Goal: Task Accomplishment & Management: Manage account settings

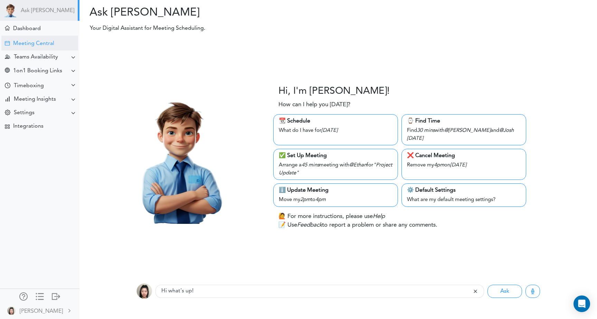
click at [51, 46] on div "Meeting Central" at bounding box center [33, 43] width 41 height 7
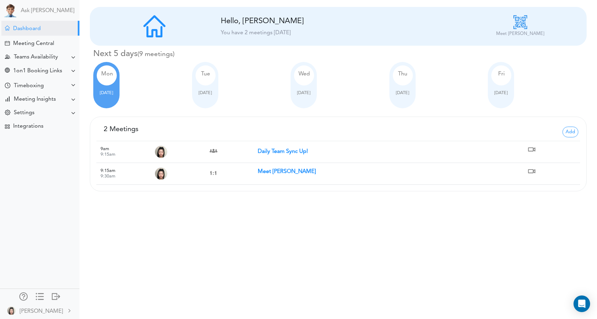
click at [267, 169] on strong "Meet [PERSON_NAME]" at bounding box center [287, 172] width 58 height 6
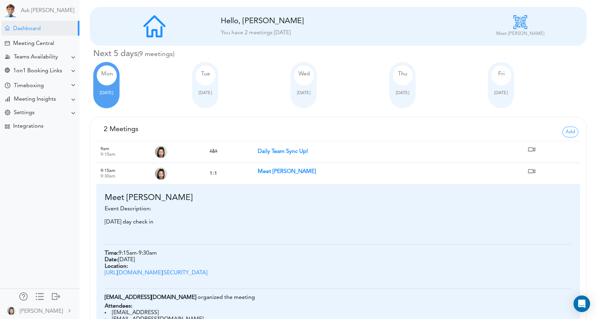
scroll to position [63, 0]
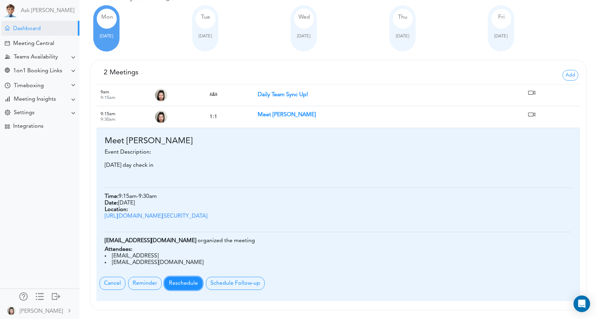
click at [180, 281] on button "Reschedule" at bounding box center [183, 282] width 38 height 13
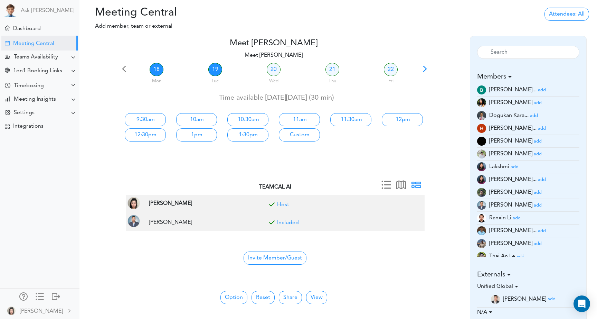
click at [213, 71] on link "19" at bounding box center [215, 69] width 14 height 13
click at [157, 117] on link "9:15am" at bounding box center [145, 119] width 41 height 13
click at [161, 120] on link "9:15am" at bounding box center [145, 119] width 41 height 13
click at [232, 296] on button "Option" at bounding box center [233, 297] width 27 height 13
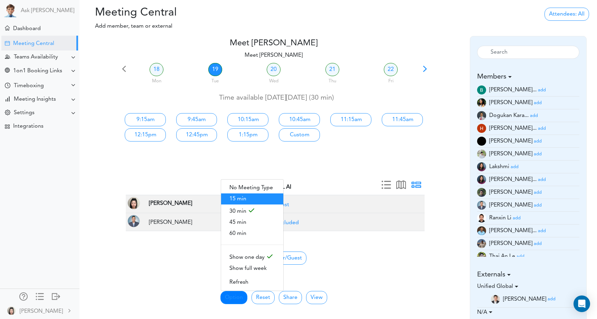
click at [246, 197] on span "15 min" at bounding box center [252, 198] width 62 height 11
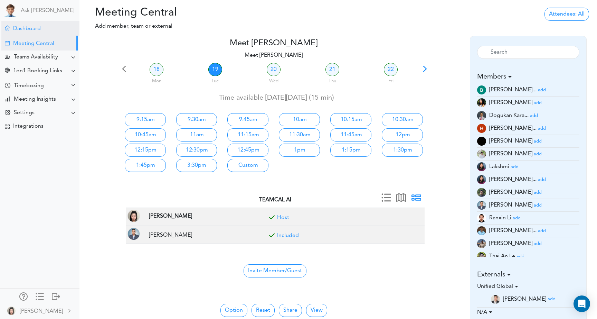
click at [40, 27] on div "Dashboard" at bounding box center [40, 28] width 78 height 15
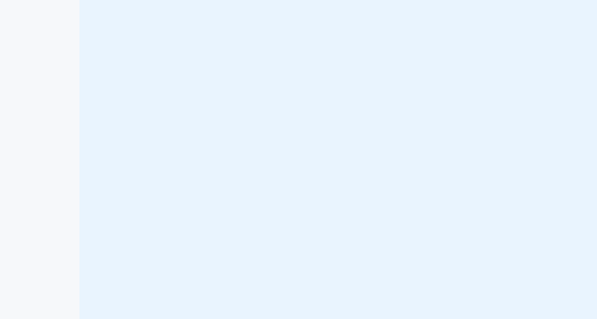
click at [33, 28] on div "Ask [PERSON_NAME] Dashboard Meeting Central" at bounding box center [39, 159] width 79 height 319
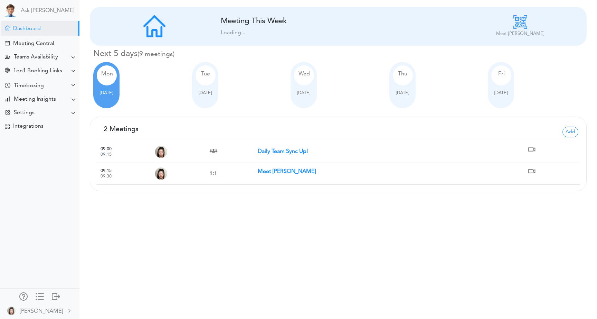
click at [265, 172] on strong "Meet [PERSON_NAME]" at bounding box center [287, 172] width 58 height 6
click at [277, 171] on strong "Meet [PERSON_NAME]" at bounding box center [287, 172] width 58 height 6
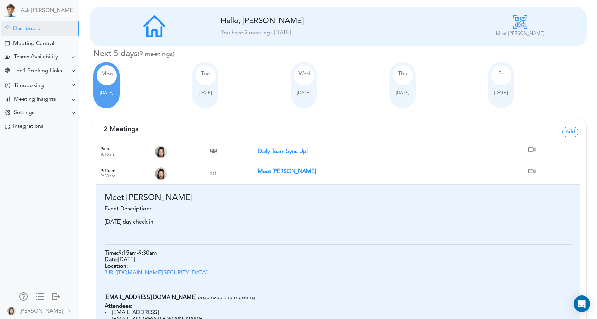
scroll to position [63, 0]
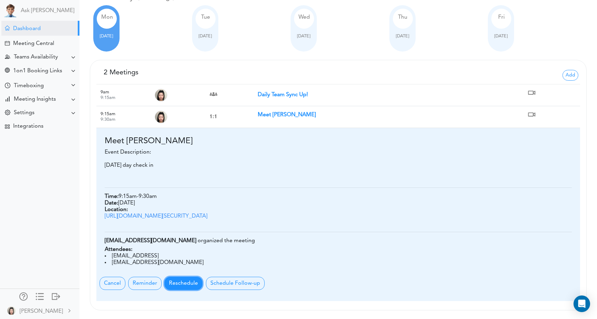
click at [171, 283] on button "Reschedule" at bounding box center [183, 282] width 38 height 13
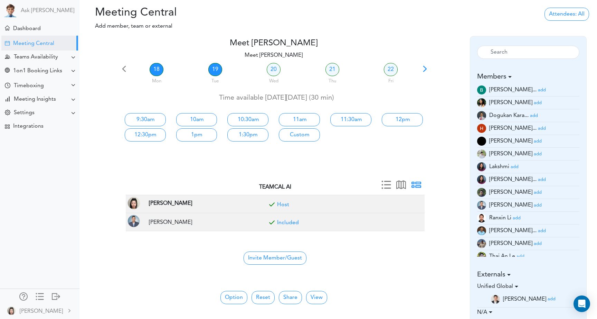
click at [214, 73] on link "19" at bounding box center [215, 69] width 14 height 13
click at [155, 120] on link "9:15am" at bounding box center [145, 119] width 41 height 13
click at [159, 114] on link "9:15am" at bounding box center [145, 119] width 41 height 13
click at [155, 116] on link "9:15am" at bounding box center [145, 119] width 41 height 13
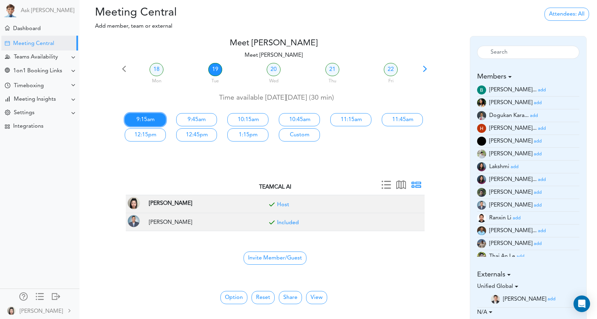
click at [155, 116] on link "9:15am" at bounding box center [145, 119] width 41 height 13
click at [151, 115] on link "9:15am" at bounding box center [145, 119] width 41 height 13
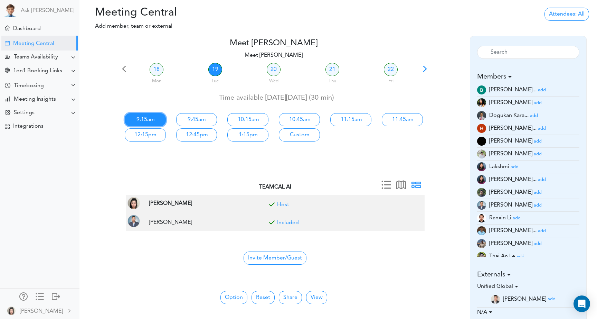
click at [151, 115] on link "9:15am" at bounding box center [145, 119] width 41 height 13
click at [189, 119] on link "9:45am" at bounding box center [196, 119] width 41 height 13
click at [160, 120] on link "9:15am" at bounding box center [145, 119] width 41 height 13
click at [49, 59] on div "Teams Availability" at bounding box center [36, 57] width 44 height 7
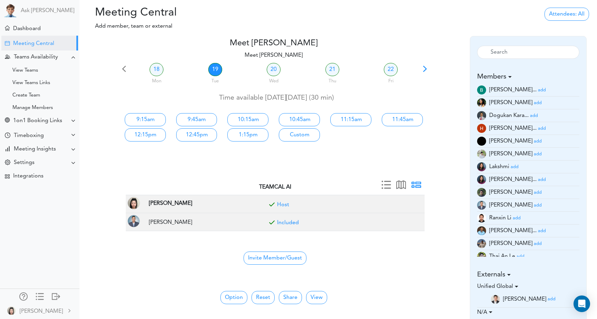
click at [46, 42] on div "Meeting Central" at bounding box center [33, 43] width 41 height 7
click at [40, 29] on div "Dashboard" at bounding box center [27, 29] width 28 height 7
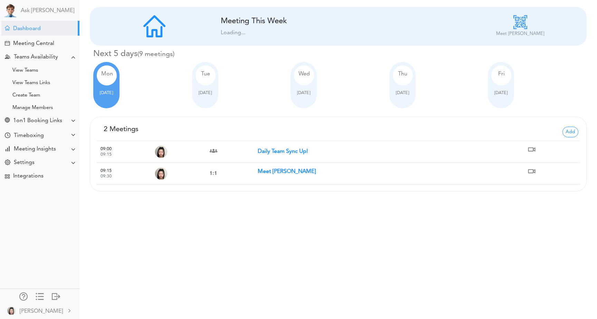
click at [259, 170] on strong "Meet [PERSON_NAME]" at bounding box center [287, 172] width 58 height 6
click at [276, 171] on strong "Meet [PERSON_NAME]" at bounding box center [287, 172] width 58 height 6
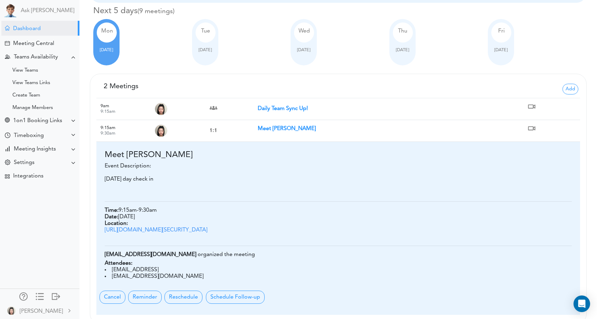
scroll to position [63, 0]
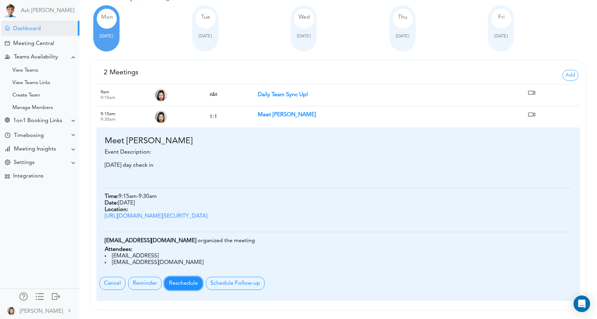
click at [178, 287] on button "Reschedule" at bounding box center [183, 282] width 38 height 13
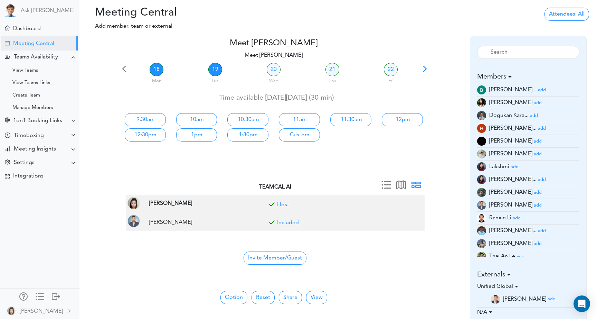
click at [216, 69] on link "19" at bounding box center [215, 69] width 14 height 13
click at [147, 120] on link "9:15am" at bounding box center [145, 119] width 41 height 13
click at [107, 121] on div at bounding box center [103, 99] width 31 height 122
click at [137, 119] on link "9:15am" at bounding box center [145, 119] width 41 height 13
click at [107, 159] on div at bounding box center [103, 99] width 31 height 122
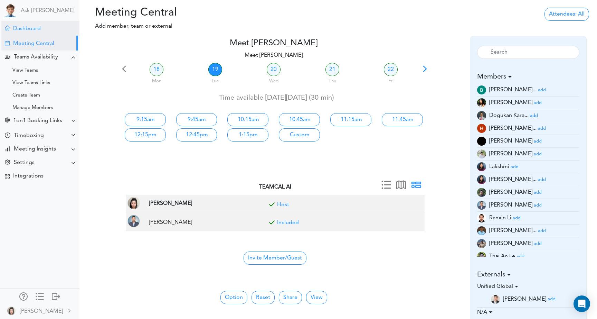
click at [37, 28] on div "Dashboard" at bounding box center [27, 29] width 28 height 7
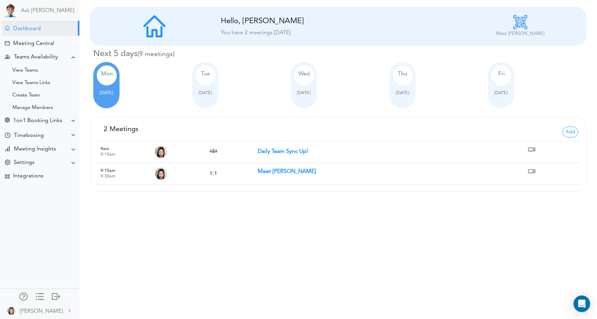
click at [108, 177] on small "9:30am" at bounding box center [108, 176] width 15 height 4
click at [493, 166] on td "Meet [PERSON_NAME]" at bounding box center [392, 174] width 269 height 22
click at [271, 174] on strong "Meet [PERSON_NAME]" at bounding box center [287, 172] width 58 height 6
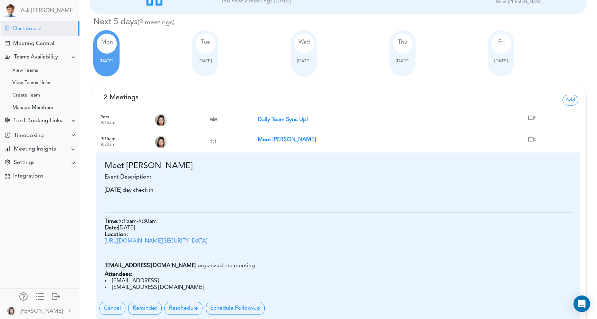
scroll to position [63, 0]
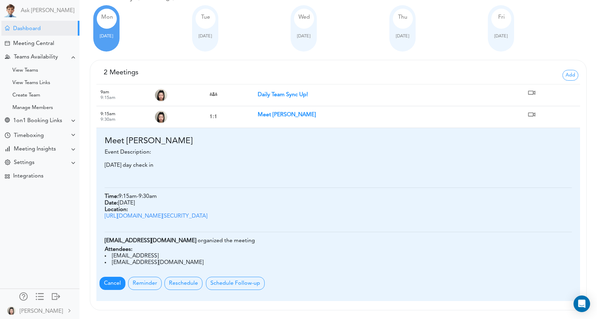
click at [116, 283] on span "Cancel" at bounding box center [113, 282] width 26 height 13
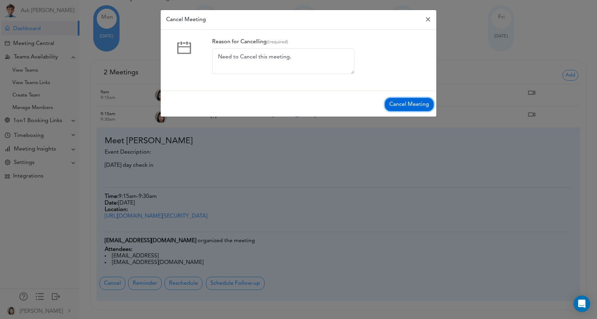
click at [407, 99] on button "Cancel Meeting" at bounding box center [409, 104] width 49 height 13
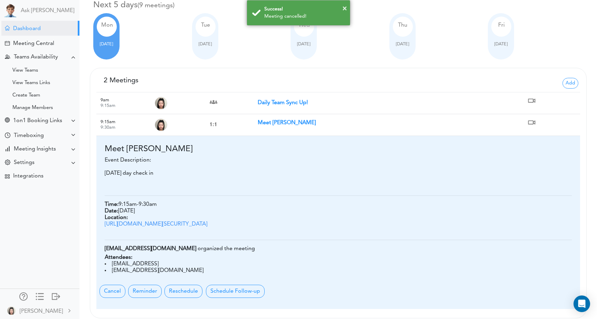
scroll to position [0, 0]
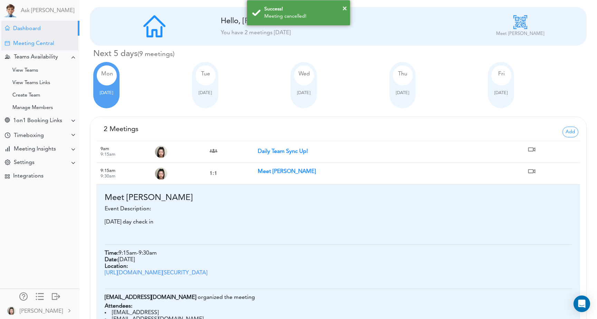
click at [61, 48] on div "Meeting Central" at bounding box center [39, 43] width 77 height 15
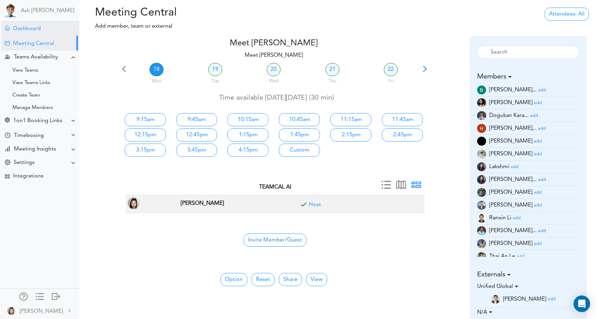
click at [28, 31] on div "Dashboard" at bounding box center [27, 29] width 28 height 7
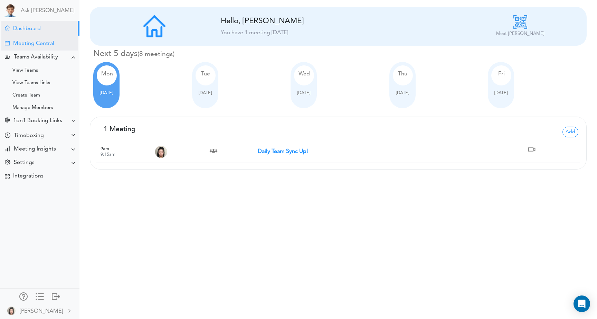
click at [23, 39] on div "Meeting Central" at bounding box center [39, 43] width 77 height 15
